Goal: Task Accomplishment & Management: Manage account settings

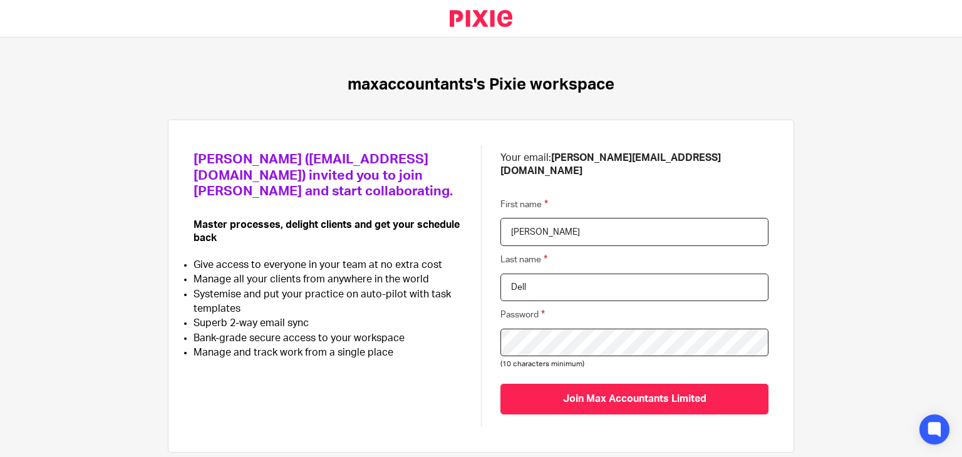
click at [775, 355] on div "Helen Campbell (helenc@maxaccountants.co.uk) invited you to join Pixie and star…" at bounding box center [481, 286] width 626 height 333
click at [500, 329] on div at bounding box center [500, 329] width 0 height 0
click at [468, 319] on div "Helen Campbell (helenc@maxaccountants.co.uk) invited you to join Pixie and star…" at bounding box center [481, 286] width 575 height 282
click at [817, 392] on div "maxaccountants's Pixie workspace Helen Campbell (helenc@maxaccountants.co.uk) i…" at bounding box center [481, 248] width 962 height 420
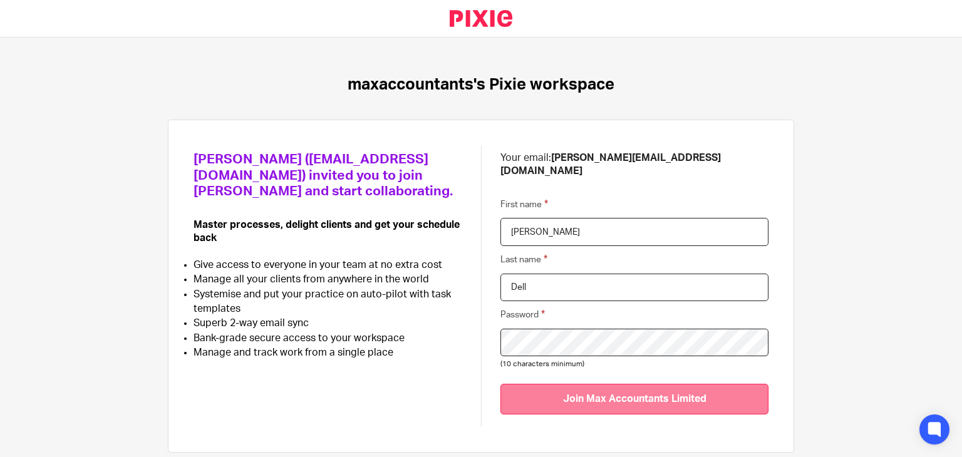
click at [689, 386] on input "Join Max Accountants Limited" at bounding box center [634, 399] width 268 height 31
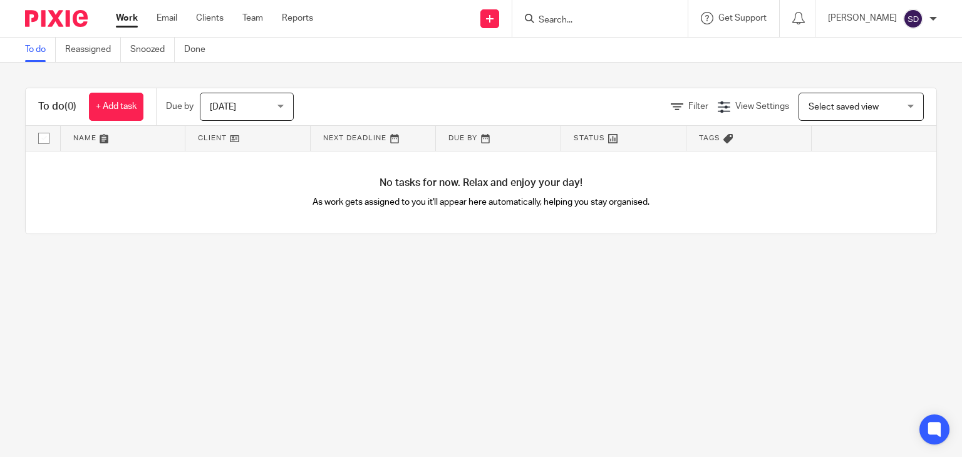
click at [932, 15] on div at bounding box center [933, 19] width 8 height 8
click at [897, 47] on span "My profile" at bounding box center [884, 50] width 39 height 9
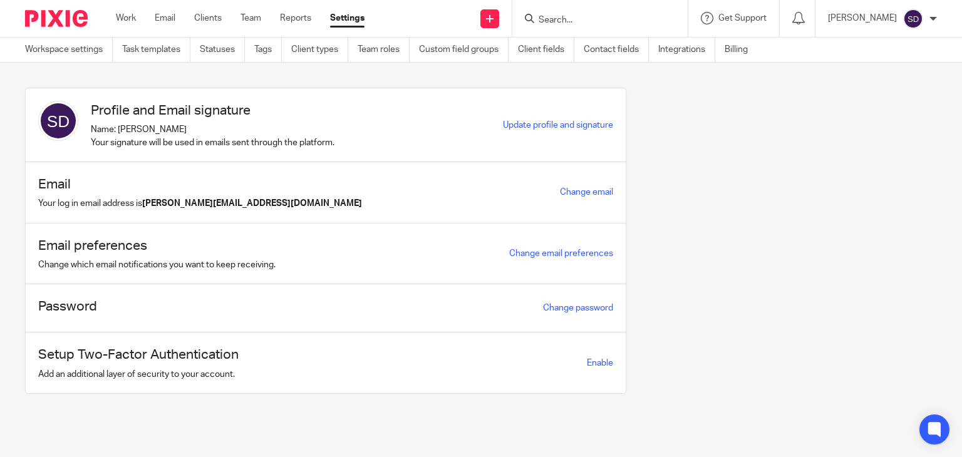
click at [932, 16] on div at bounding box center [933, 19] width 8 height 8
click at [564, 125] on span "Update profile and signature" at bounding box center [558, 125] width 110 height 9
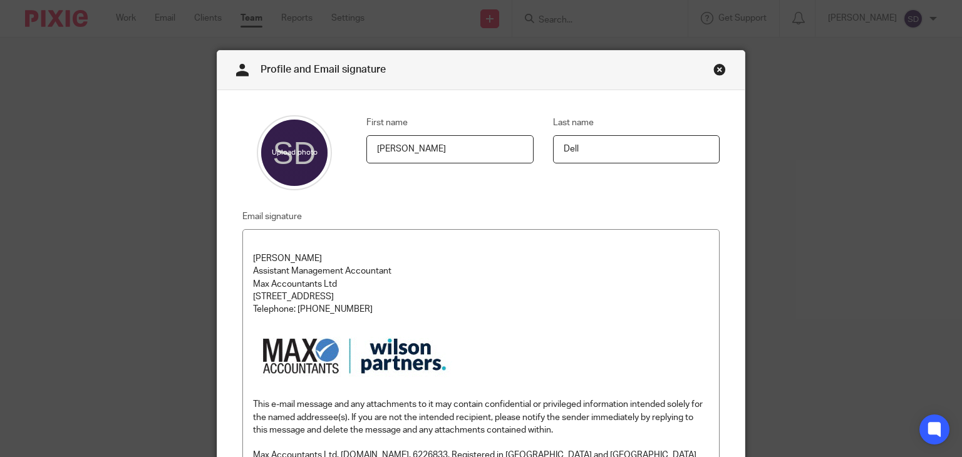
click at [715, 71] on link "Close this dialog window" at bounding box center [719, 71] width 13 height 17
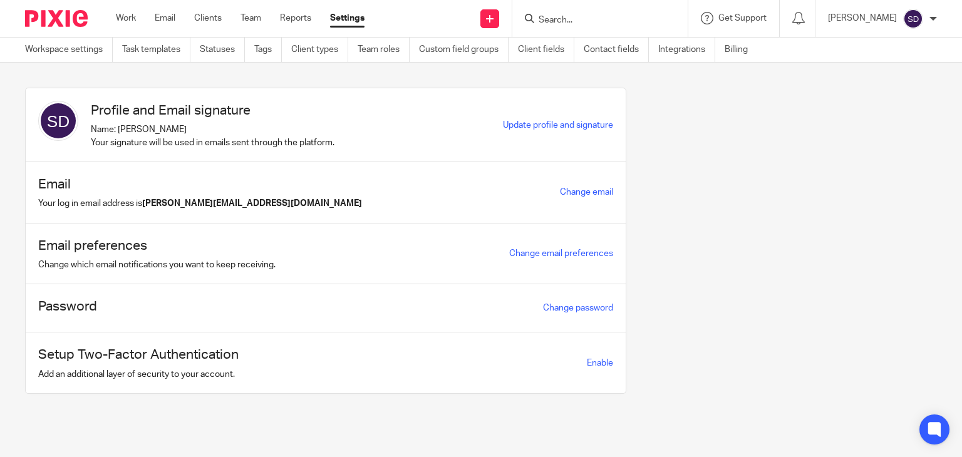
click at [929, 21] on div at bounding box center [933, 19] width 8 height 8
click at [919, 68] on span "Email integration" at bounding box center [897, 68] width 65 height 9
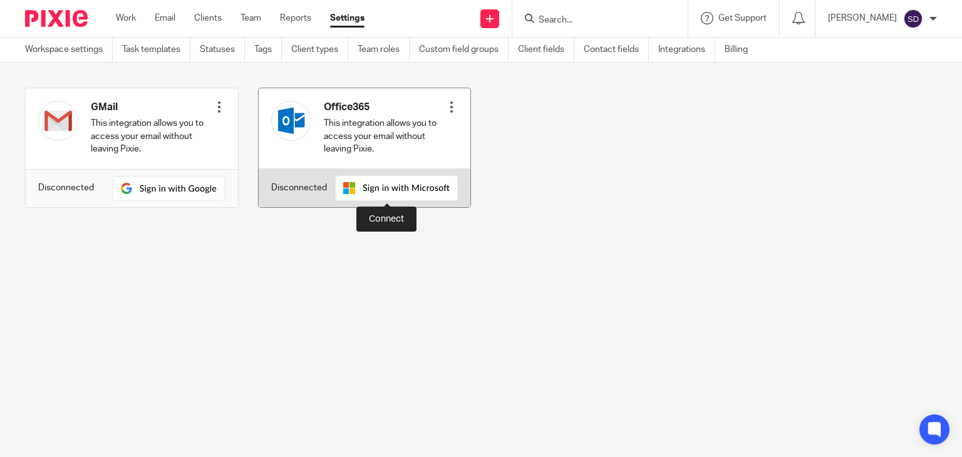
click at [406, 183] on img at bounding box center [396, 188] width 123 height 26
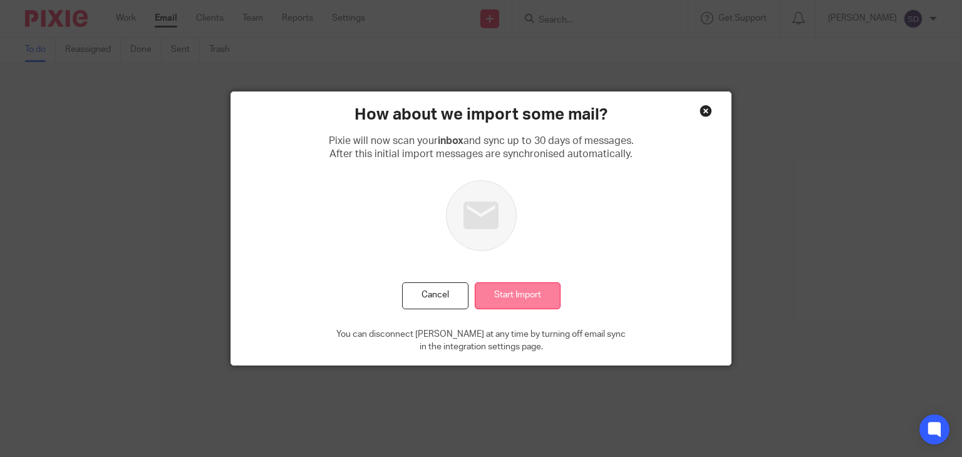
click at [511, 296] on input "Start Import" at bounding box center [518, 295] width 86 height 27
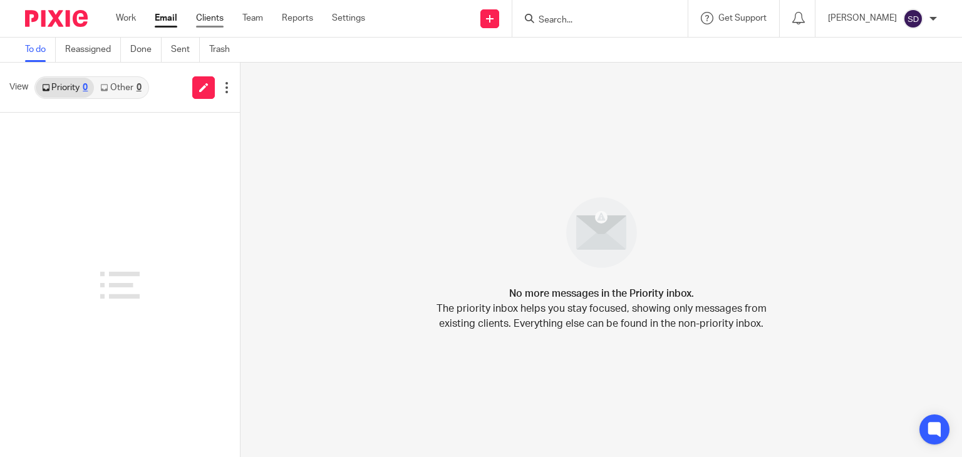
click at [218, 21] on link "Clients" at bounding box center [210, 18] width 28 height 13
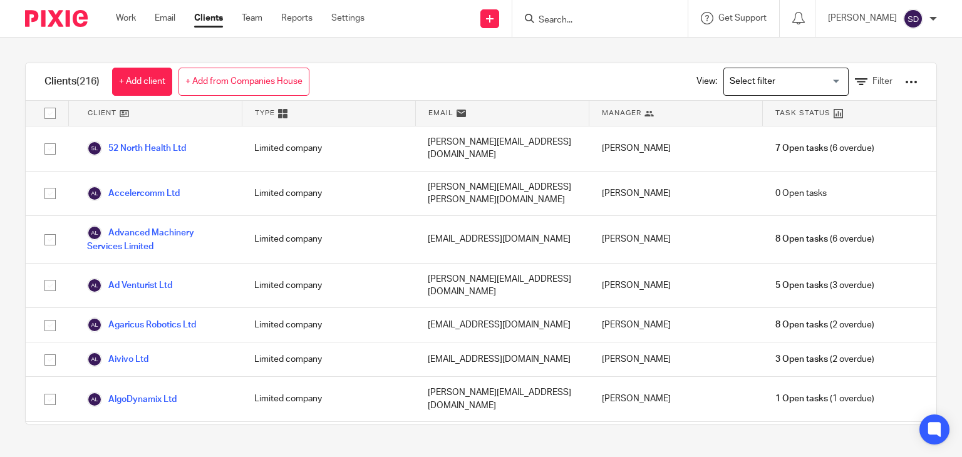
click at [937, 13] on div "Sam Dell My profile Email integration Logout" at bounding box center [882, 18] width 134 height 37
click at [932, 19] on div at bounding box center [933, 19] width 8 height 8
click at [887, 81] on li "Logout" at bounding box center [888, 87] width 83 height 18
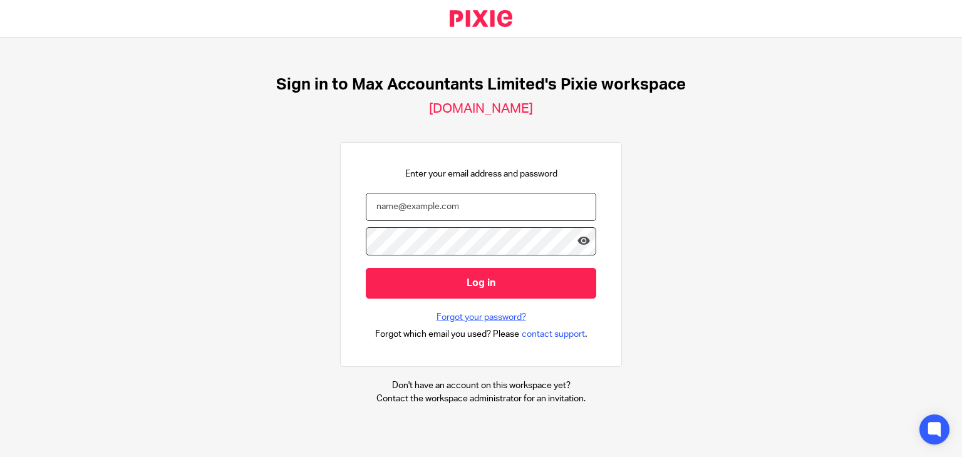
type input "[PERSON_NAME][EMAIL_ADDRESS][DOMAIN_NAME]"
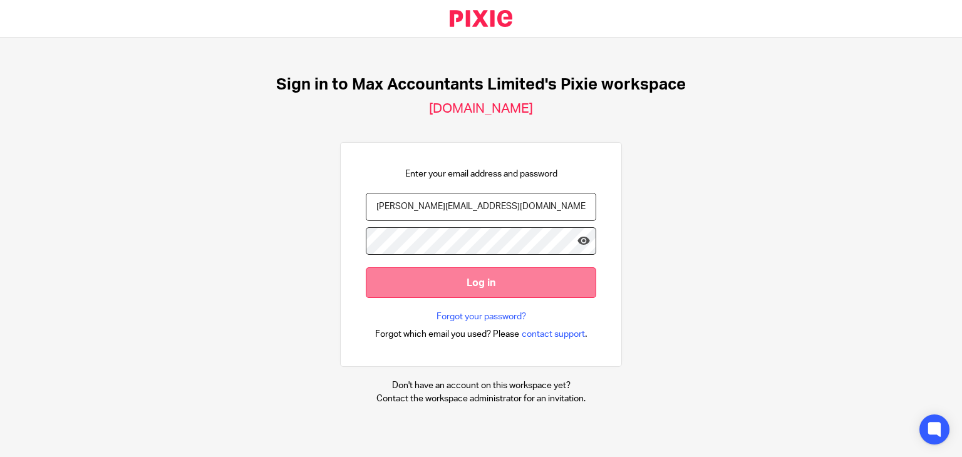
click at [493, 284] on input "Log in" at bounding box center [481, 282] width 230 height 31
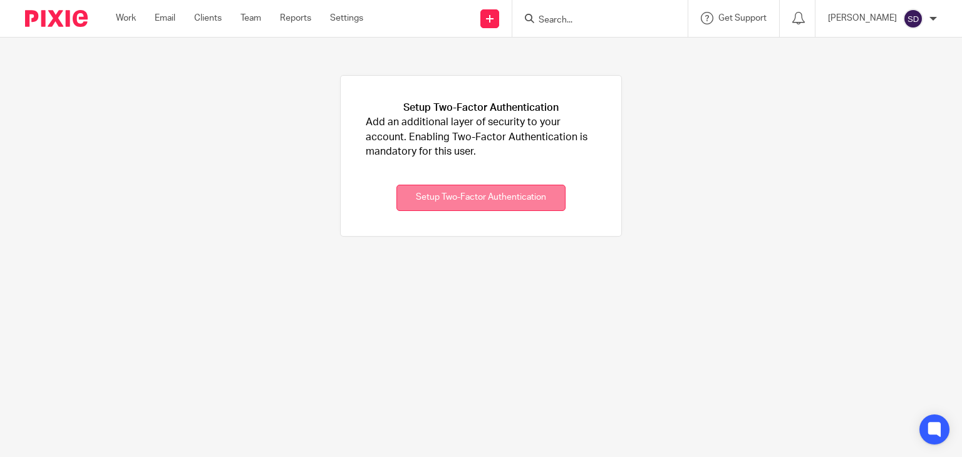
click at [520, 198] on button "Setup Two-Factor Authentication" at bounding box center [480, 198] width 169 height 27
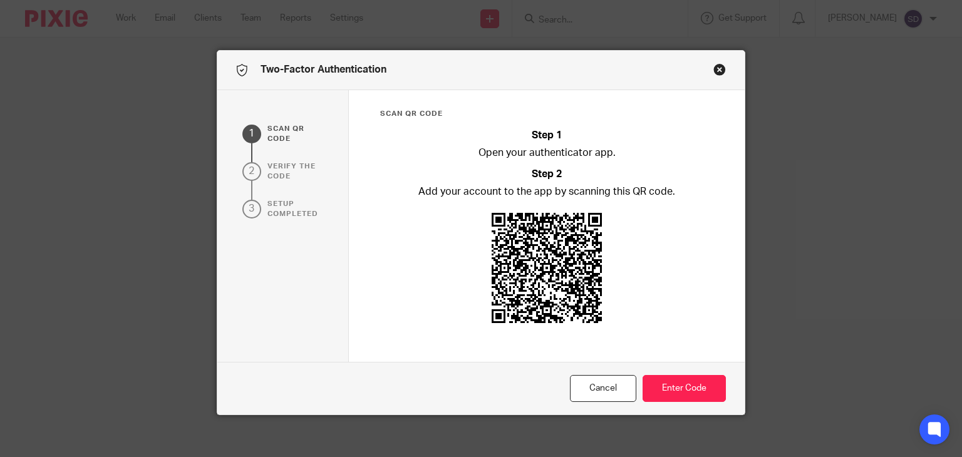
click at [673, 386] on button "Enter Code" at bounding box center [684, 388] width 83 height 27
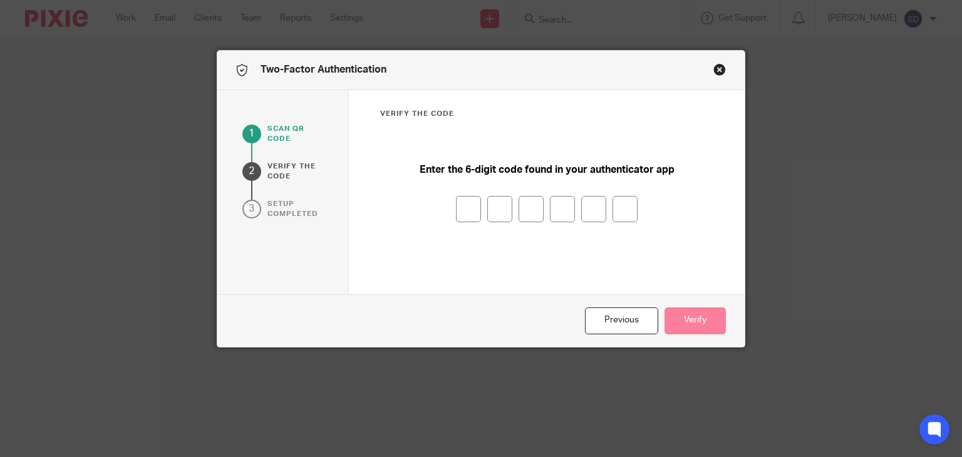
click at [457, 207] on input "number" at bounding box center [468, 209] width 25 height 26
type input "8"
type input "0"
type input "6"
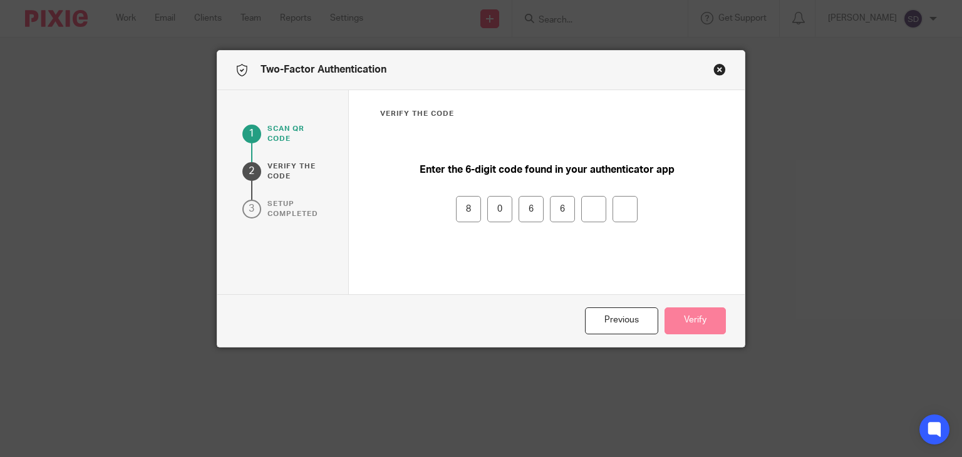
type input "0"
type input "5"
click at [689, 321] on button "Verify" at bounding box center [694, 320] width 61 height 27
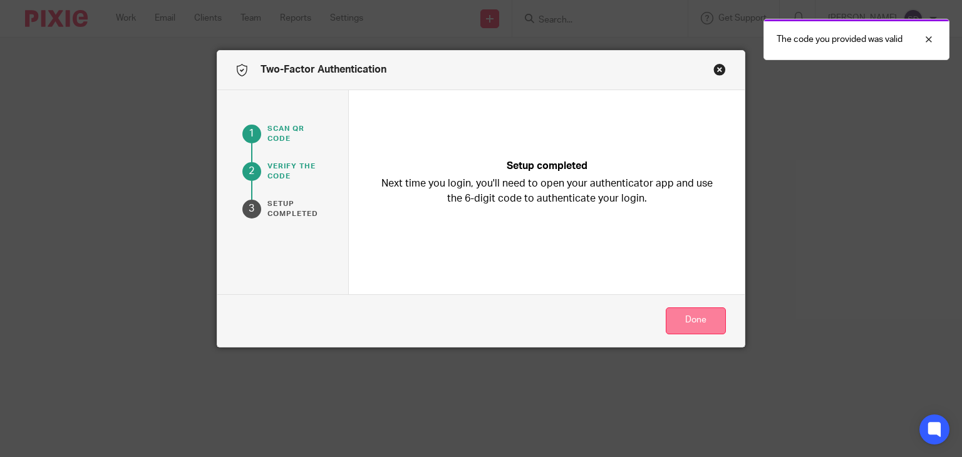
click at [689, 321] on button "Done" at bounding box center [696, 320] width 60 height 27
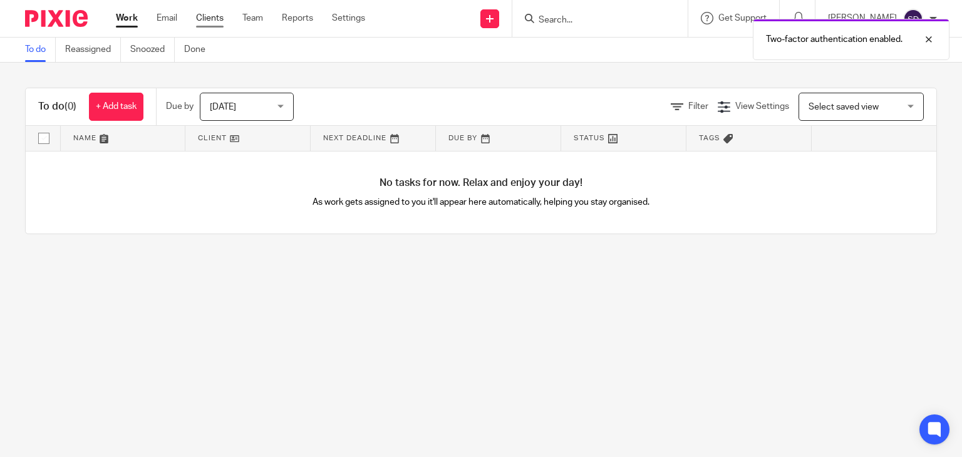
click at [210, 18] on link "Clients" at bounding box center [210, 18] width 28 height 13
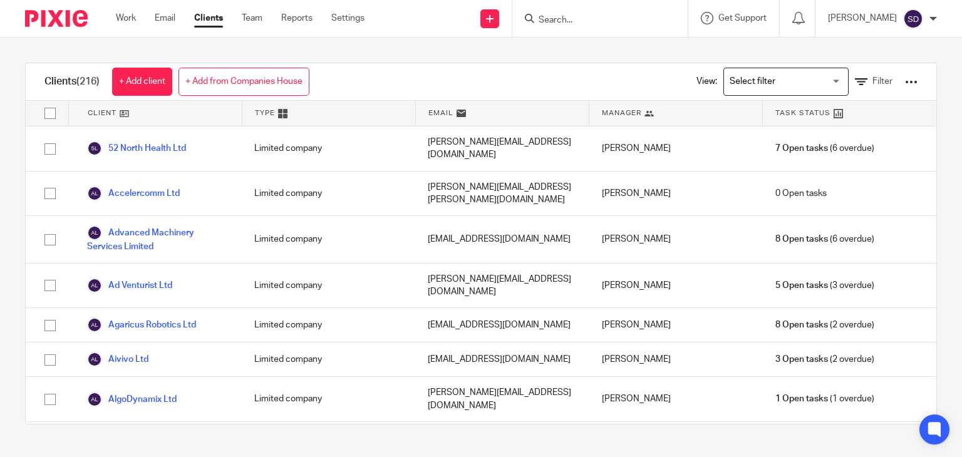
click at [208, 18] on link "Clients" at bounding box center [208, 18] width 29 height 13
click at [128, 18] on link "Work" at bounding box center [126, 18] width 20 height 13
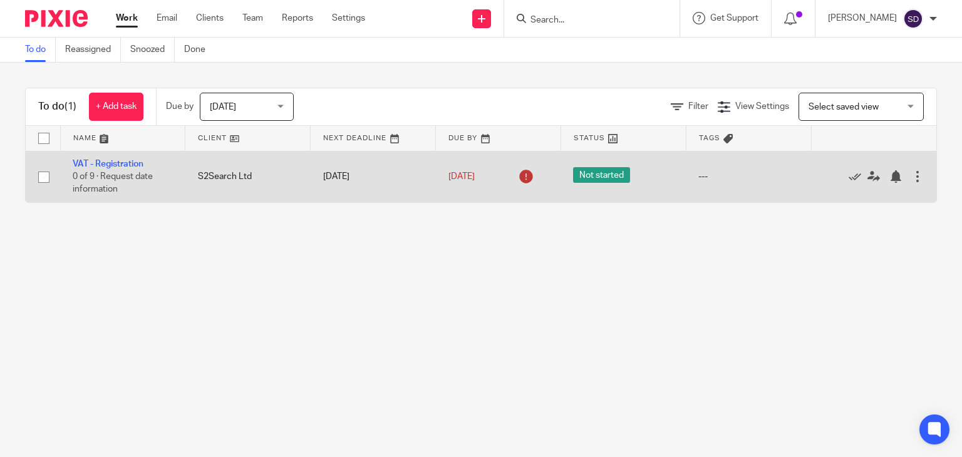
click at [188, 185] on td "S2Search Ltd" at bounding box center [247, 176] width 125 height 51
click at [132, 161] on link "VAT - Registration" at bounding box center [108, 164] width 71 height 9
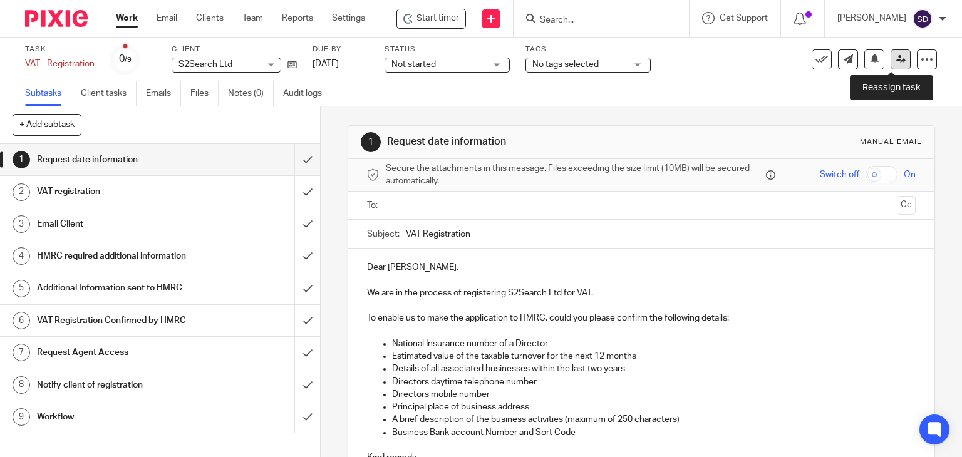
click at [896, 58] on icon at bounding box center [900, 58] width 9 height 9
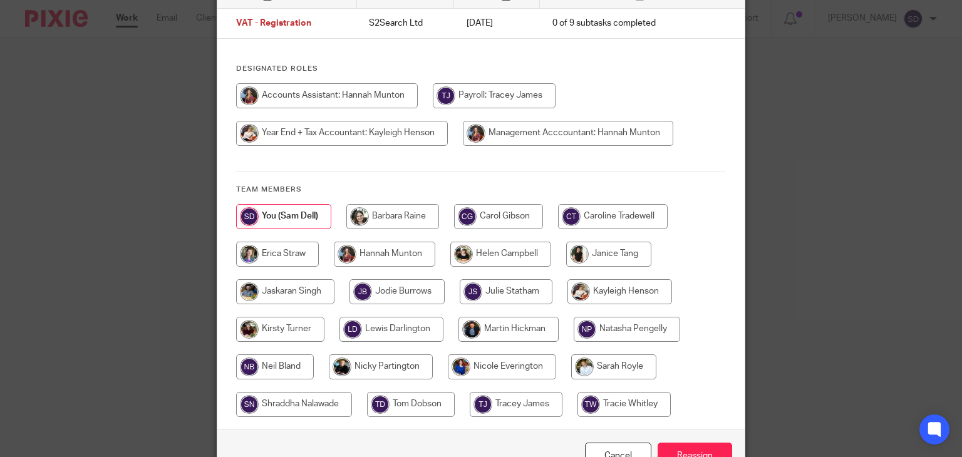
scroll to position [125, 0]
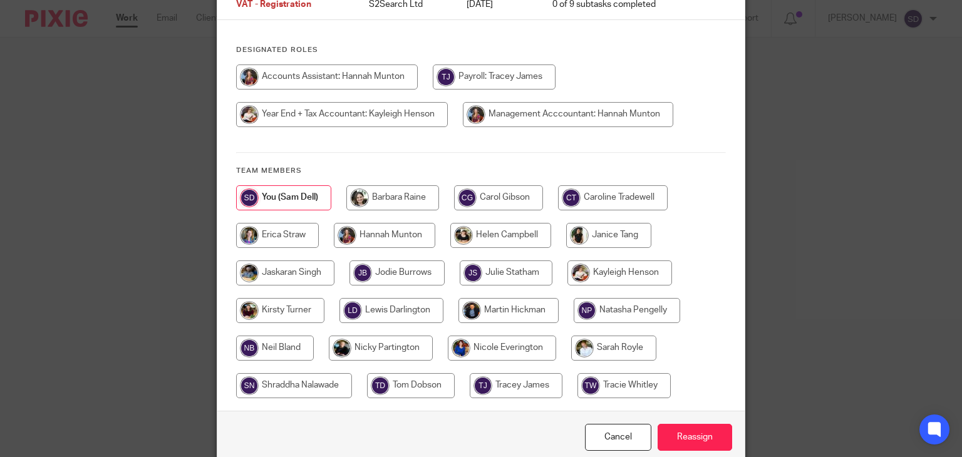
click at [499, 239] on input "radio" at bounding box center [500, 235] width 101 height 25
radio input "true"
click at [680, 433] on input "Reassign" at bounding box center [695, 437] width 75 height 27
